Goal: Task Accomplishment & Management: Manage account settings

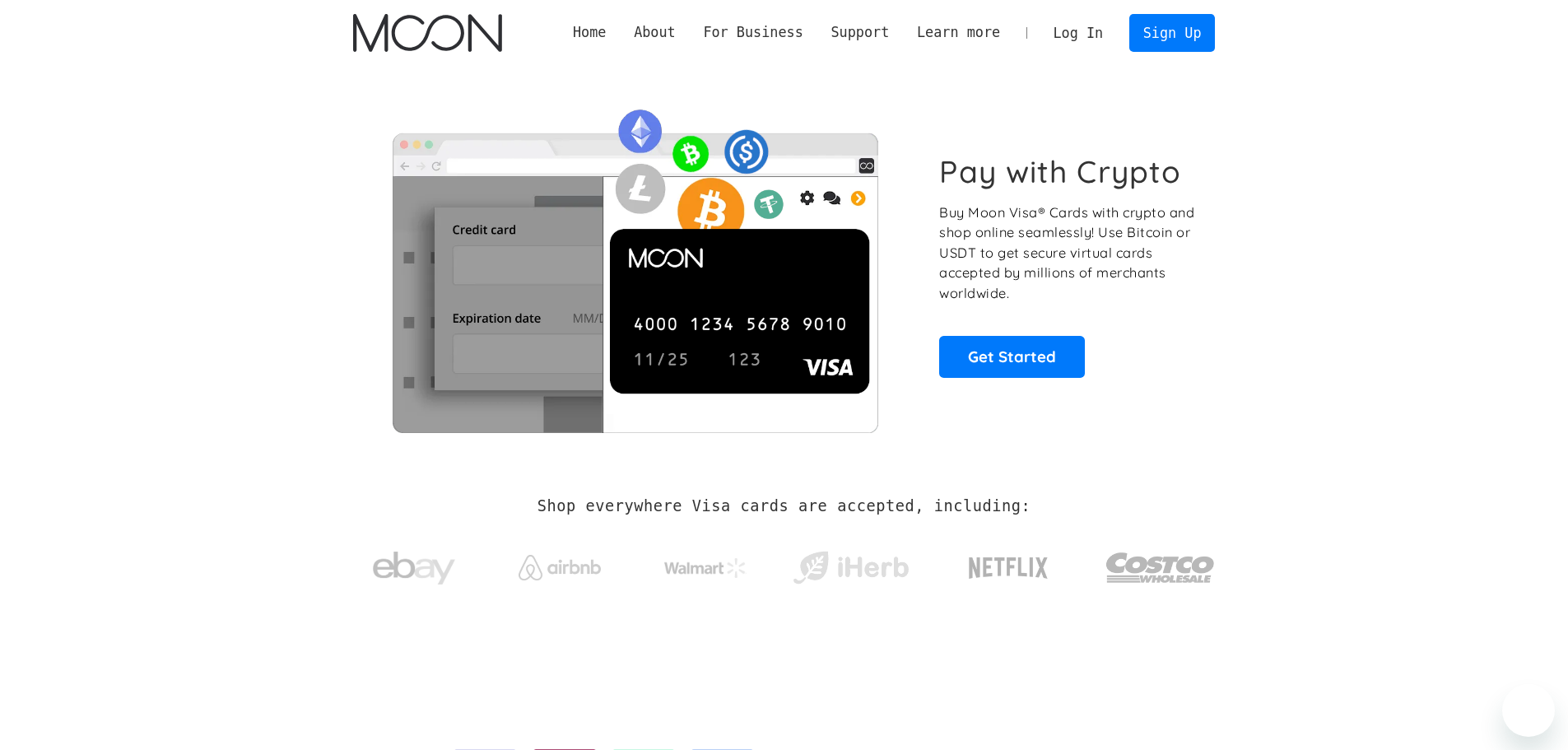
click at [1092, 29] on link "Log In" at bounding box center [1078, 33] width 78 height 36
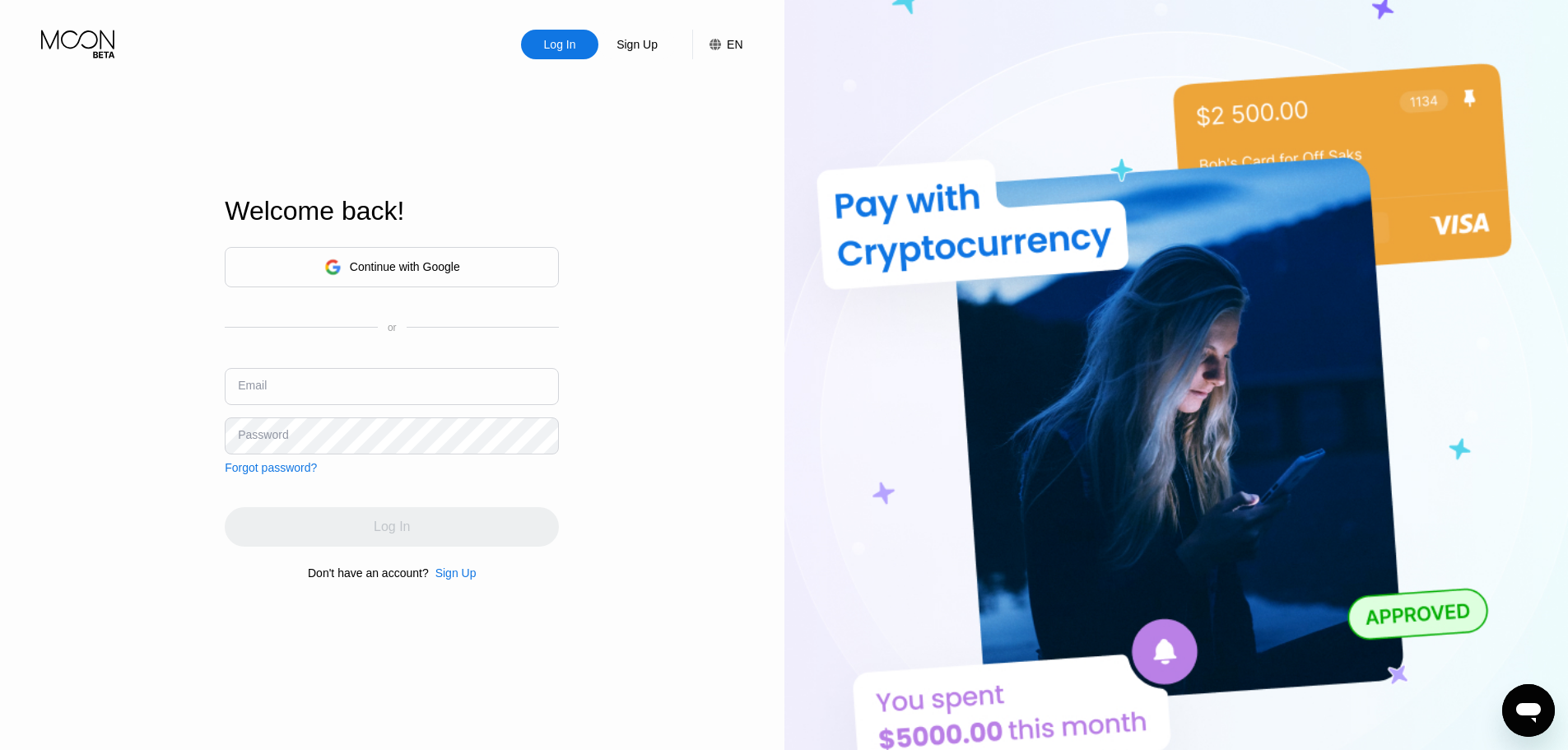
type input "[EMAIL_ADDRESS][DOMAIN_NAME]"
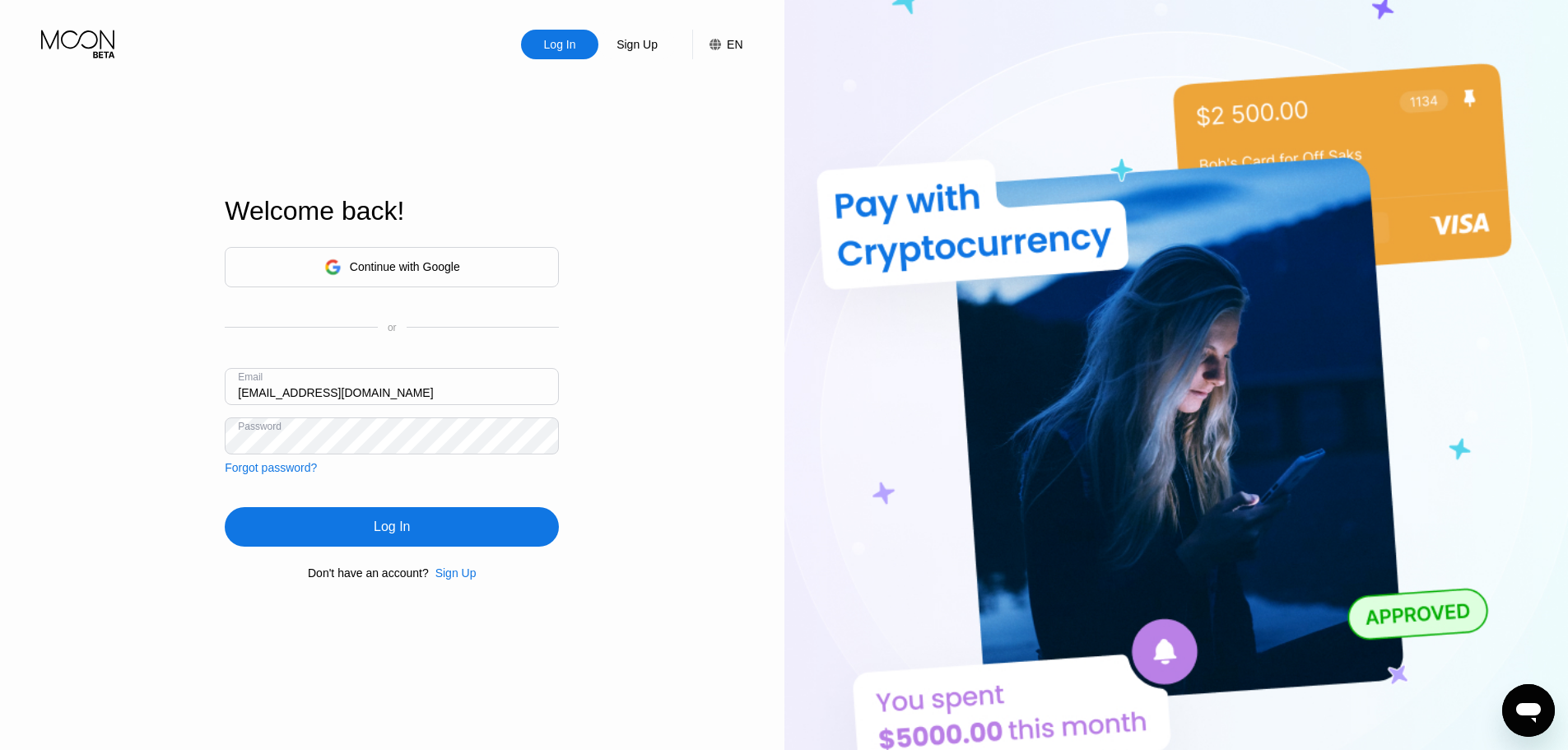
click at [295, 384] on input "[EMAIL_ADDRESS][DOMAIN_NAME]" at bounding box center [391, 386] width 334 height 37
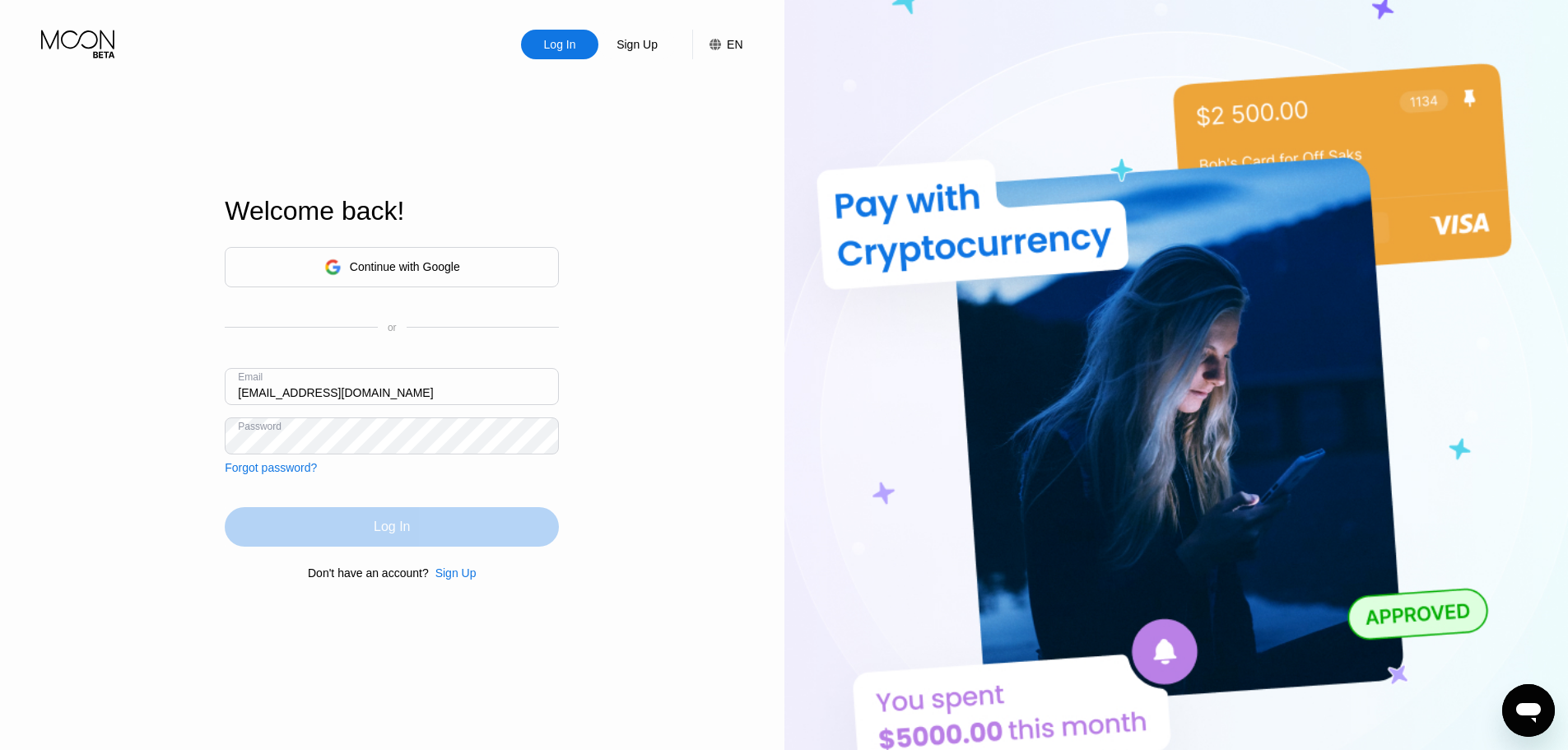
click at [412, 519] on div "Log In" at bounding box center [391, 527] width 334 height 40
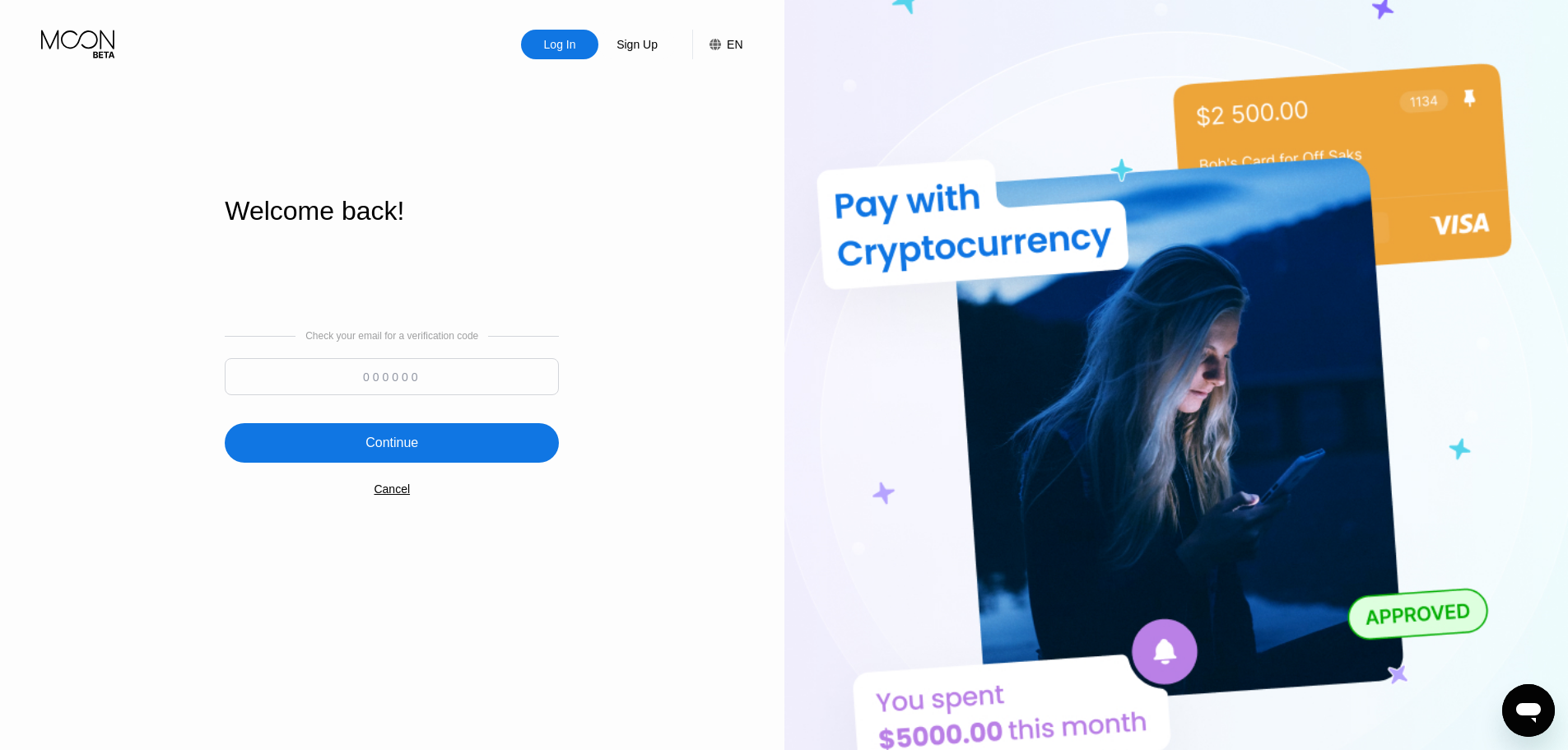
click at [417, 375] on input at bounding box center [391, 376] width 334 height 37
paste input "236024"
type input "236024"
click at [389, 438] on div "Continue" at bounding box center [391, 443] width 53 height 17
